Goal: Information Seeking & Learning: Learn about a topic

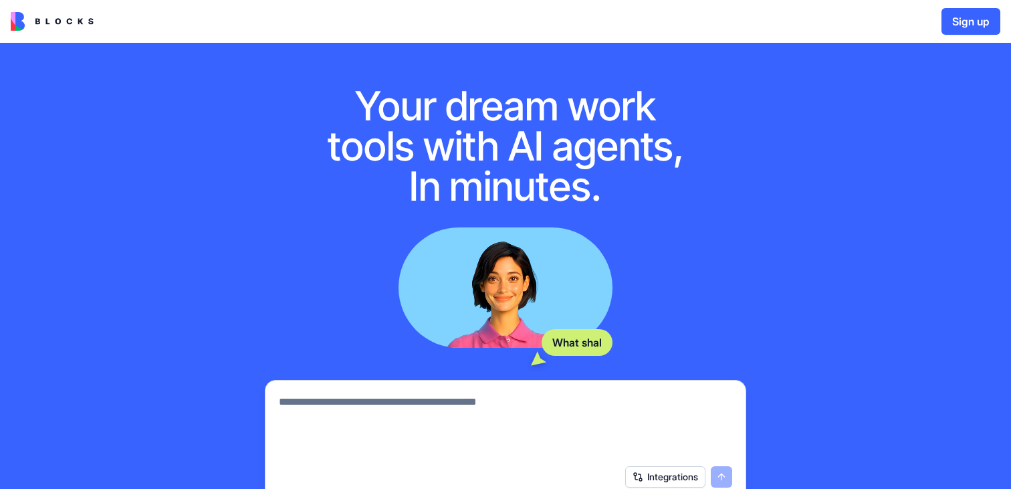
click at [50, 20] on img at bounding box center [52, 21] width 83 height 19
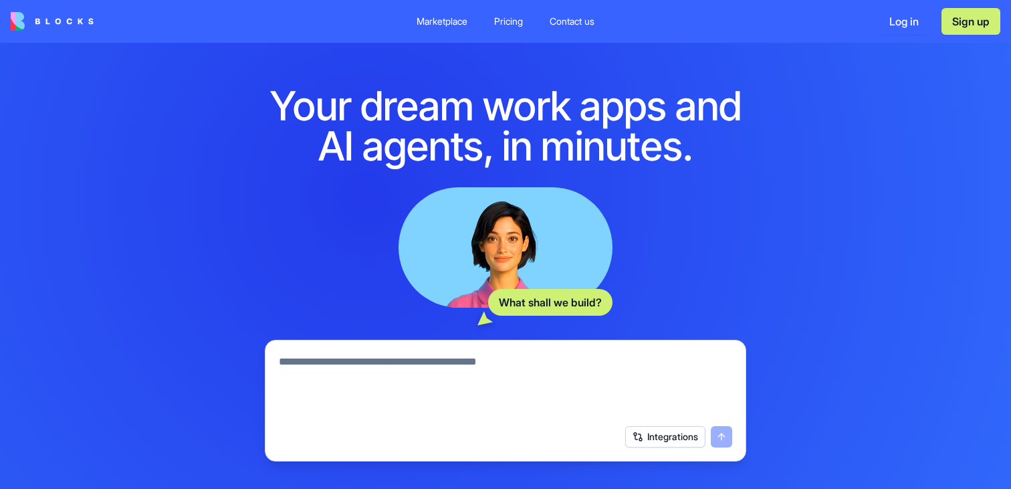
click at [386, 375] on textarea at bounding box center [505, 386] width 453 height 64
click at [496, 12] on link "Pricing" at bounding box center [508, 21] width 50 height 24
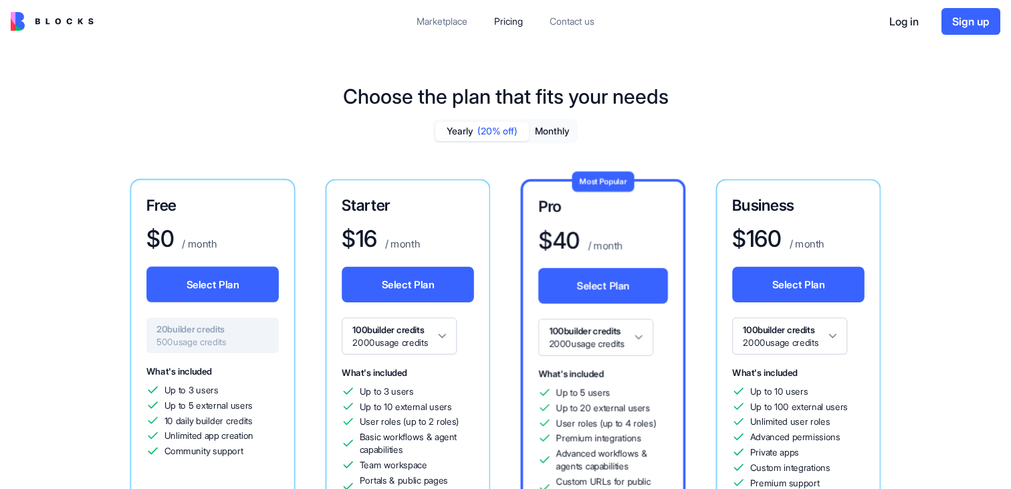
click at [496, 12] on link "Pricing" at bounding box center [508, 21] width 50 height 24
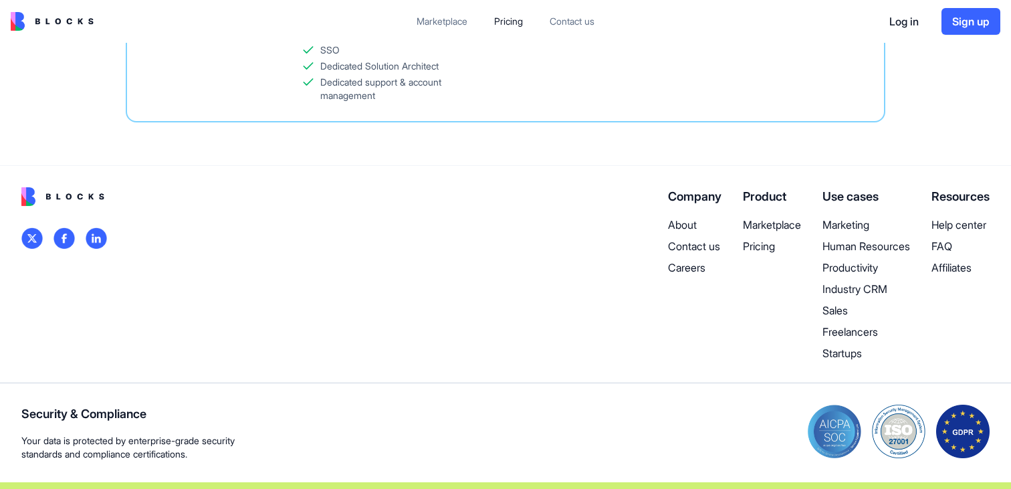
scroll to position [644, 0]
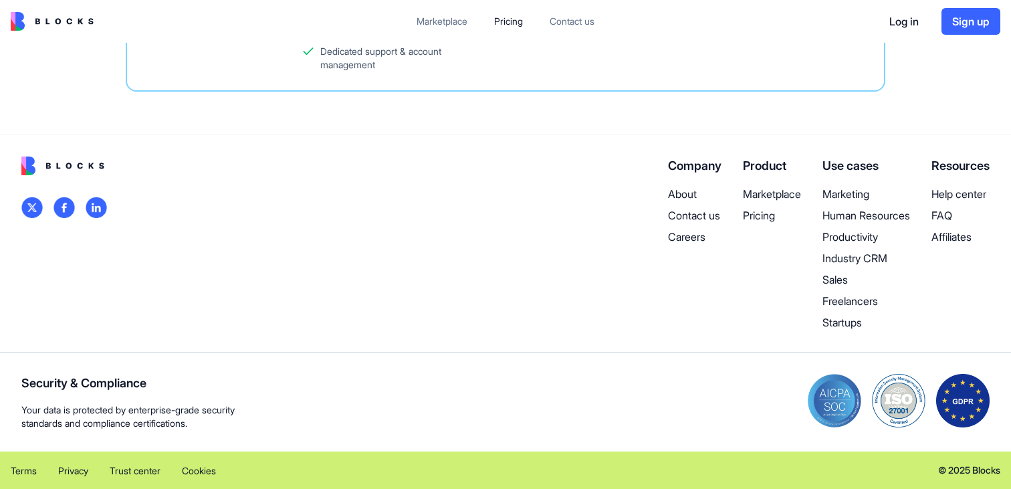
click at [92, 205] on img at bounding box center [96, 207] width 21 height 21
